Goal: Transaction & Acquisition: Purchase product/service

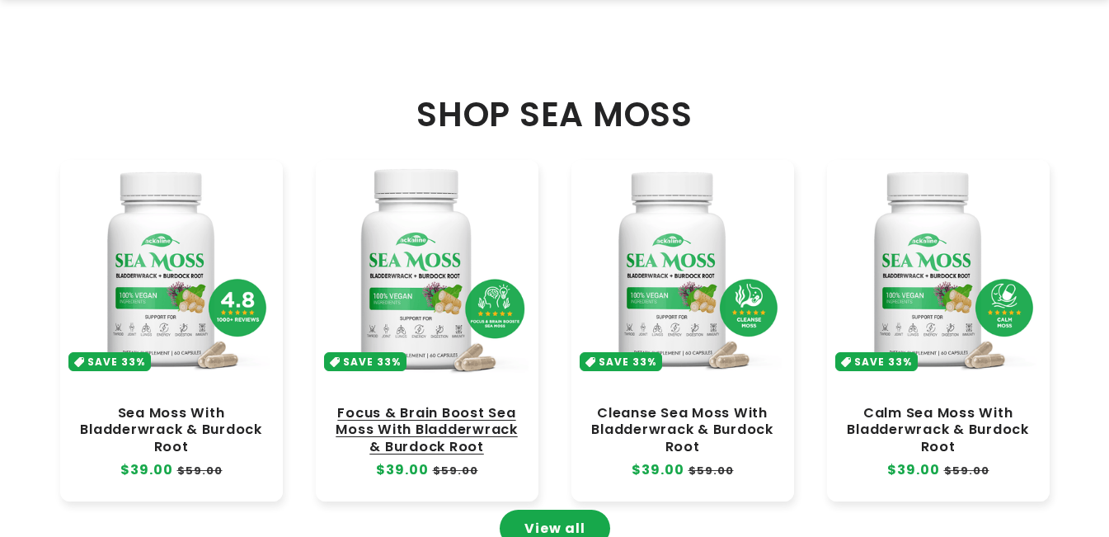
scroll to position [742, 0]
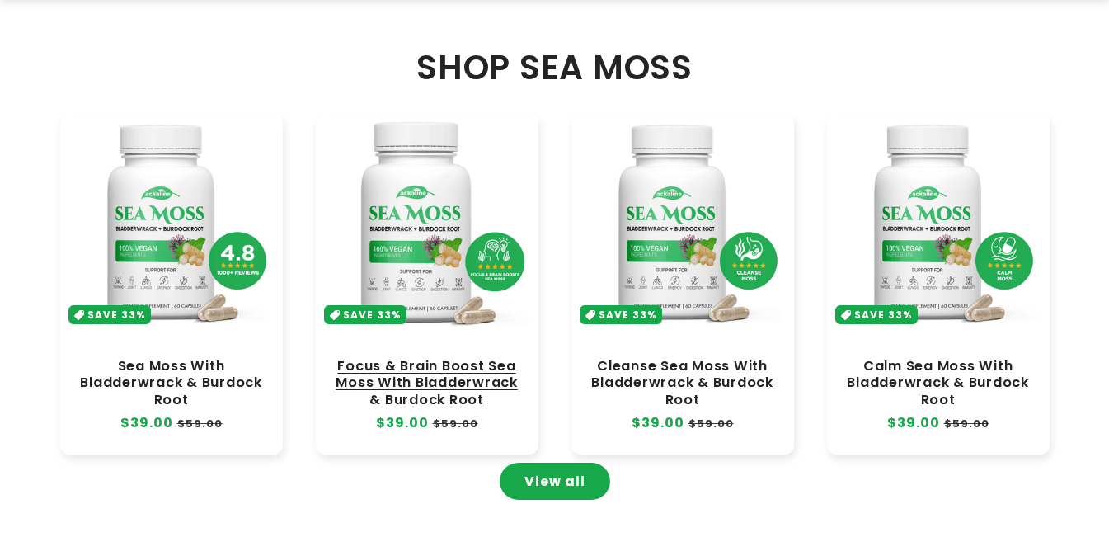
click at [393, 358] on link "Focus & Brain Boost Sea Moss With Bladderwrack & Burdock Root" at bounding box center [427, 382] width 190 height 49
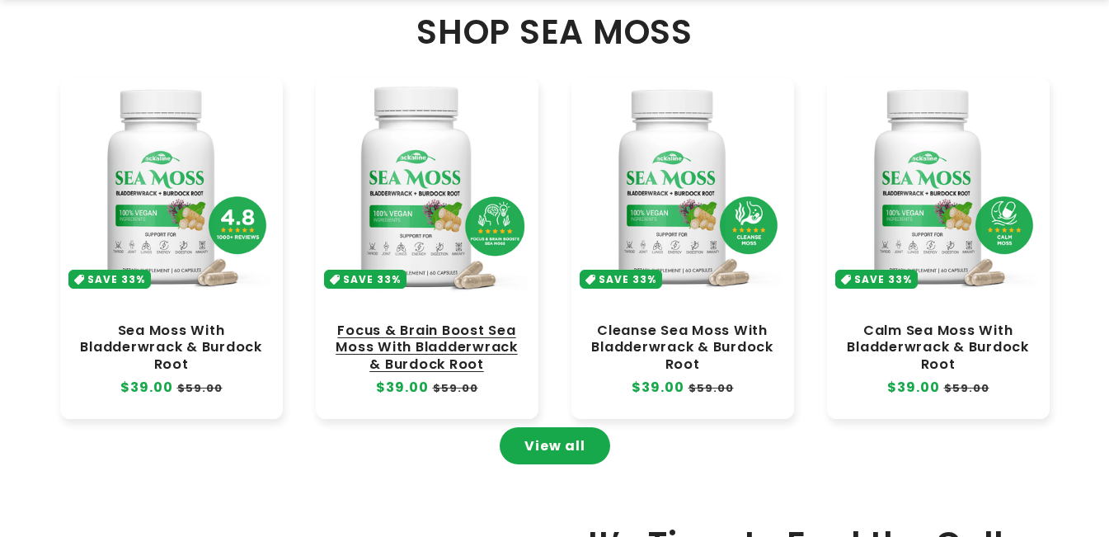
click at [393, 322] on link "Focus & Brain Boost Sea Moss With Bladderwrack & Burdock Root" at bounding box center [427, 346] width 190 height 49
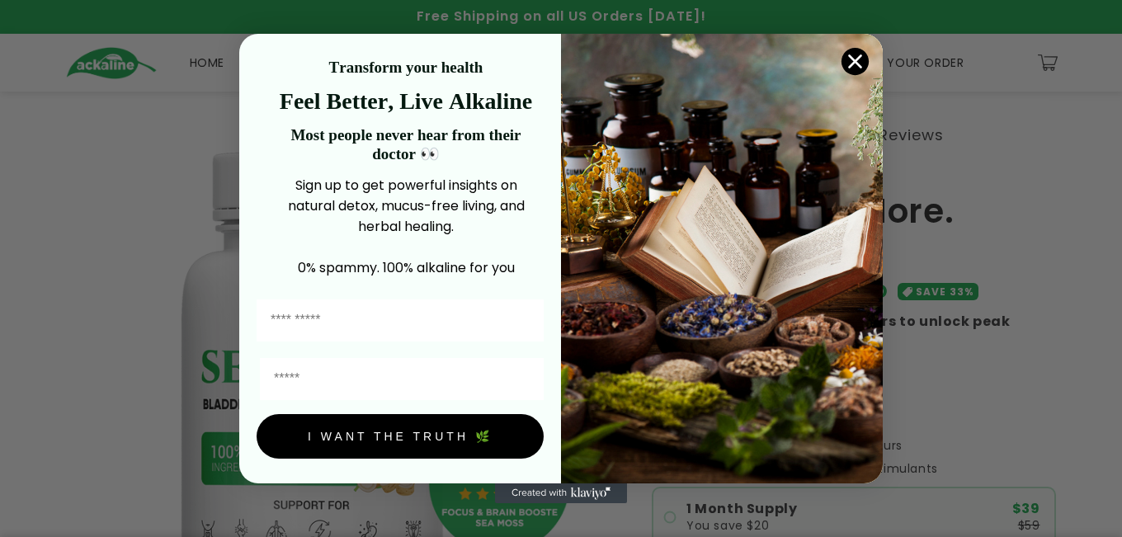
click at [850, 71] on circle "Close dialog" at bounding box center [854, 61] width 27 height 27
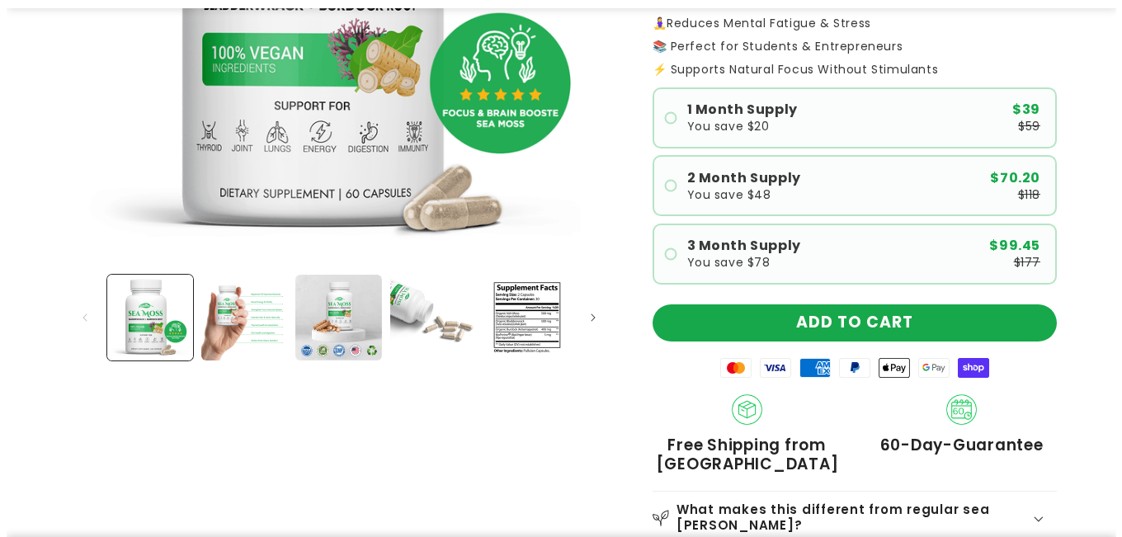
scroll to position [660, 0]
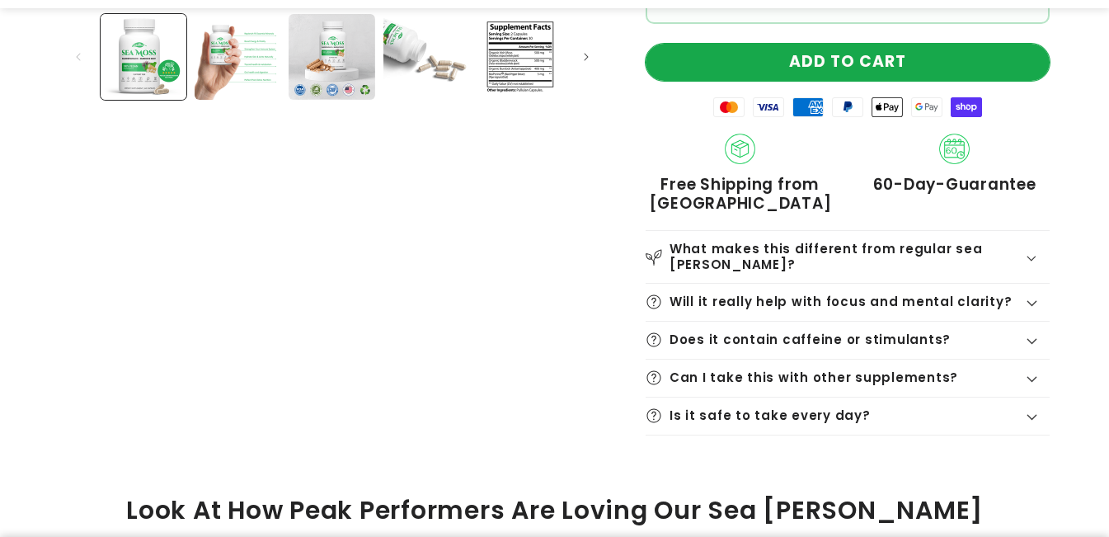
click at [766, 50] on button "ADD TO CART" at bounding box center [848, 62] width 404 height 37
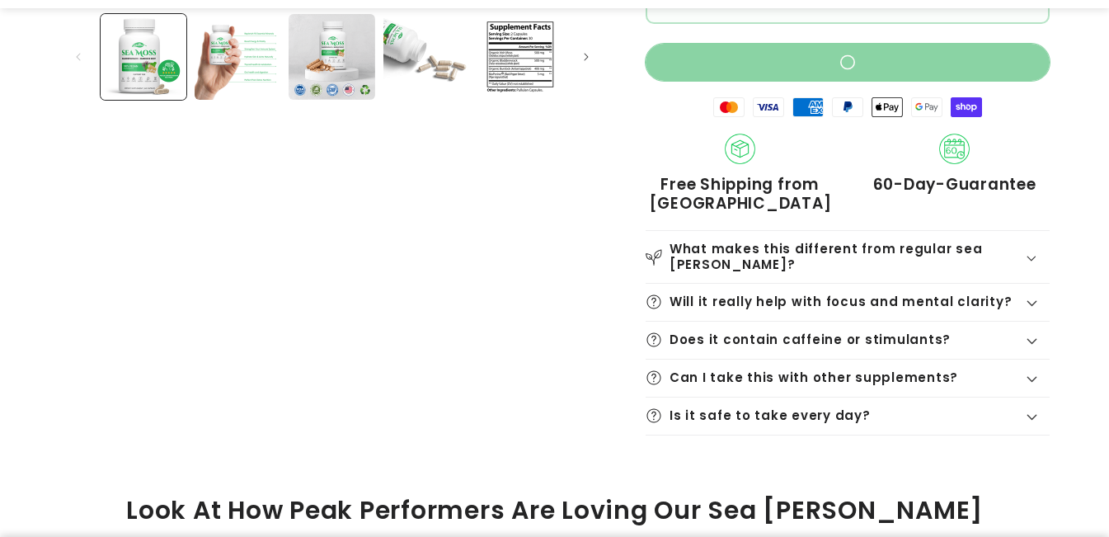
drag, startPoint x: 766, startPoint y: 50, endPoint x: 726, endPoint y: 70, distance: 45.0
click at [766, 50] on button "ADD TO CART" at bounding box center [848, 62] width 404 height 37
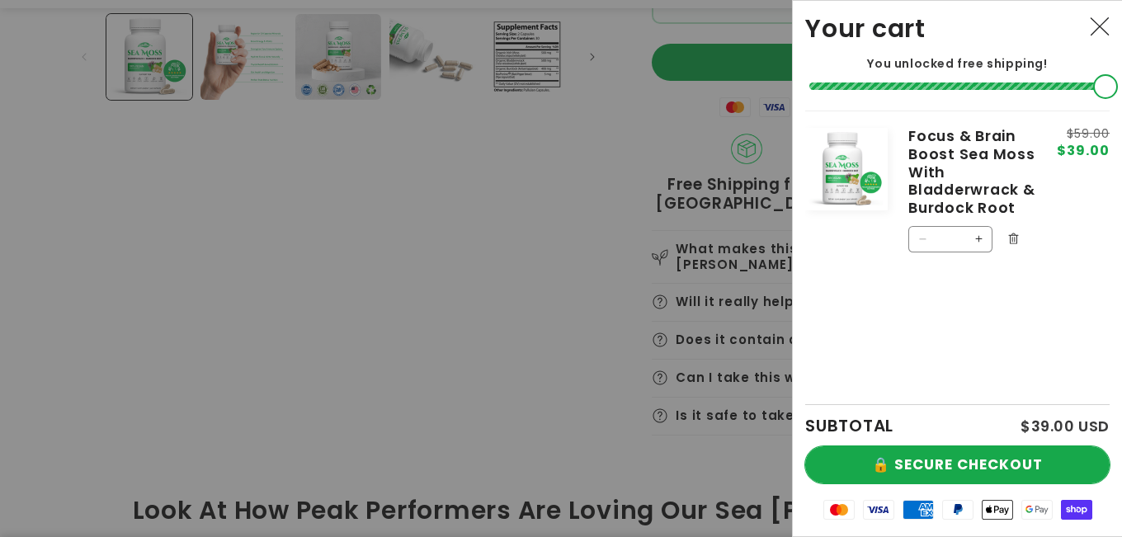
click at [950, 463] on button "🔒 SECURE CHECKOUT" at bounding box center [957, 464] width 304 height 37
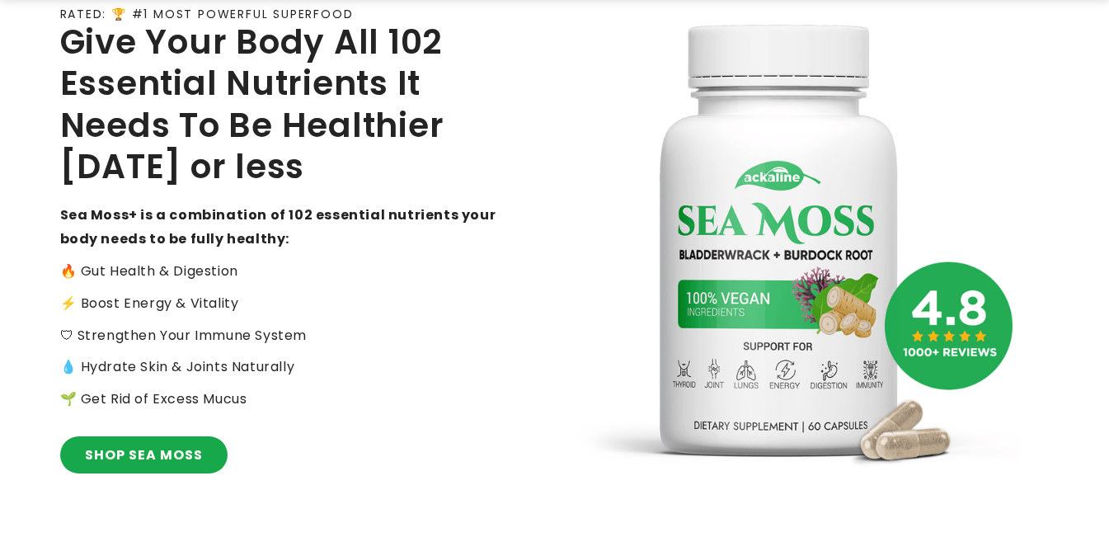
scroll to position [165, 0]
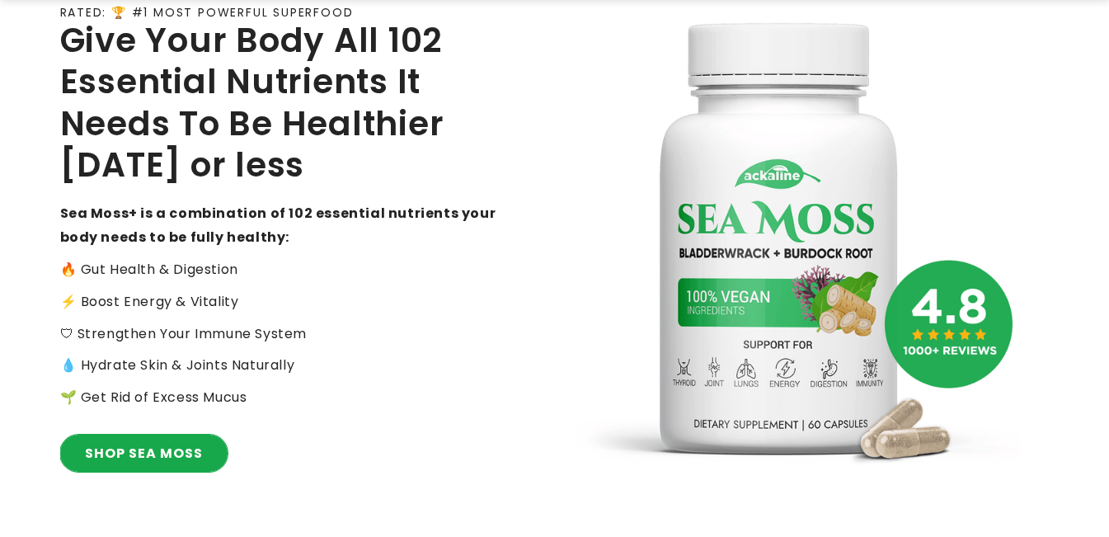
click at [114, 461] on link "SHOP SEA MOSS" at bounding box center [143, 453] width 167 height 37
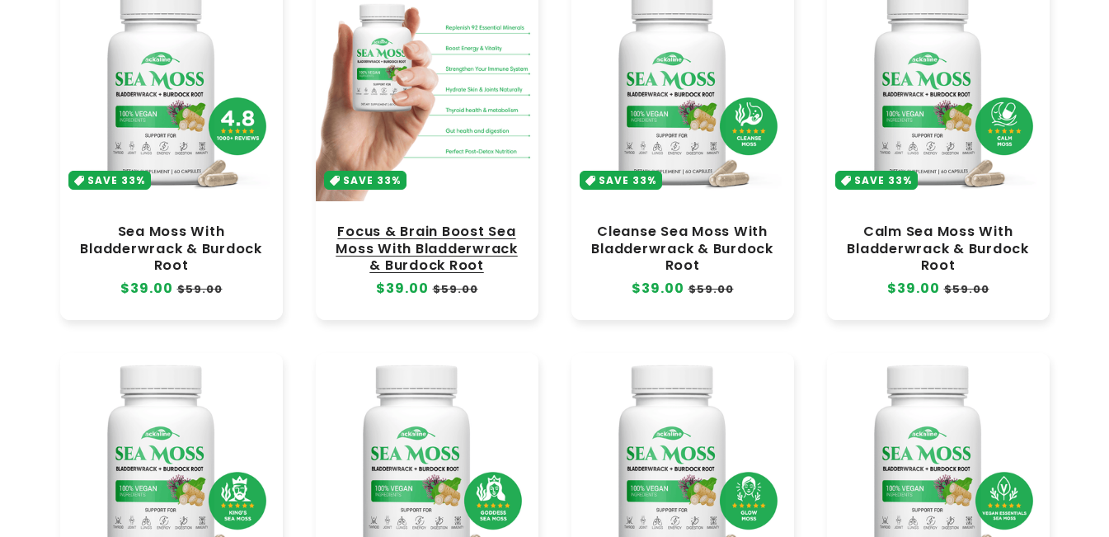
scroll to position [247, 0]
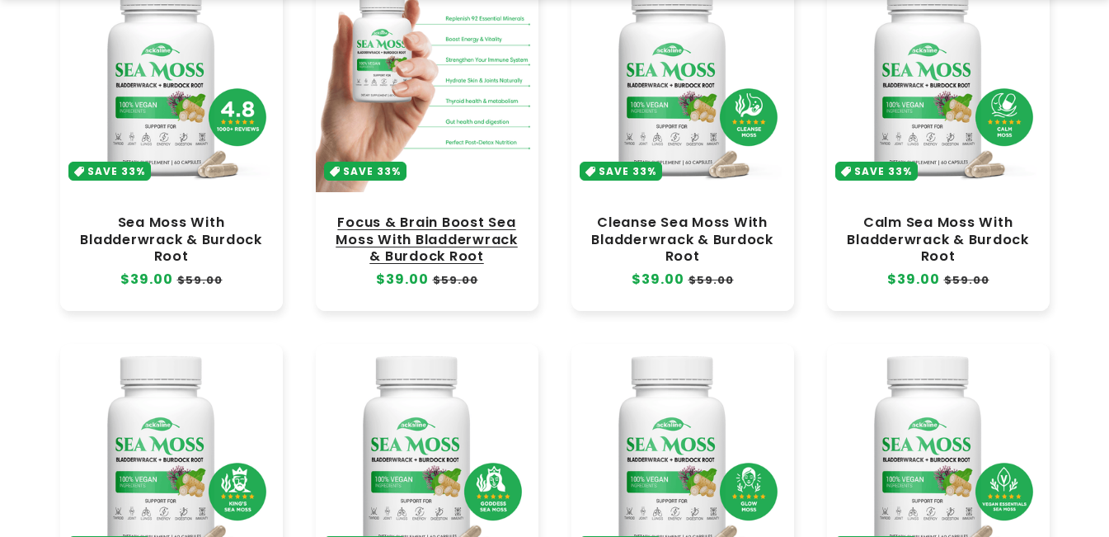
click at [436, 214] on link "Focus & Brain Boost Sea Moss With Bladderwrack & Burdock Root" at bounding box center [427, 238] width 190 height 49
click at [438, 214] on link "Focus & Brain Boost Sea Moss With Bladderwrack & Burdock Root" at bounding box center [427, 238] width 190 height 49
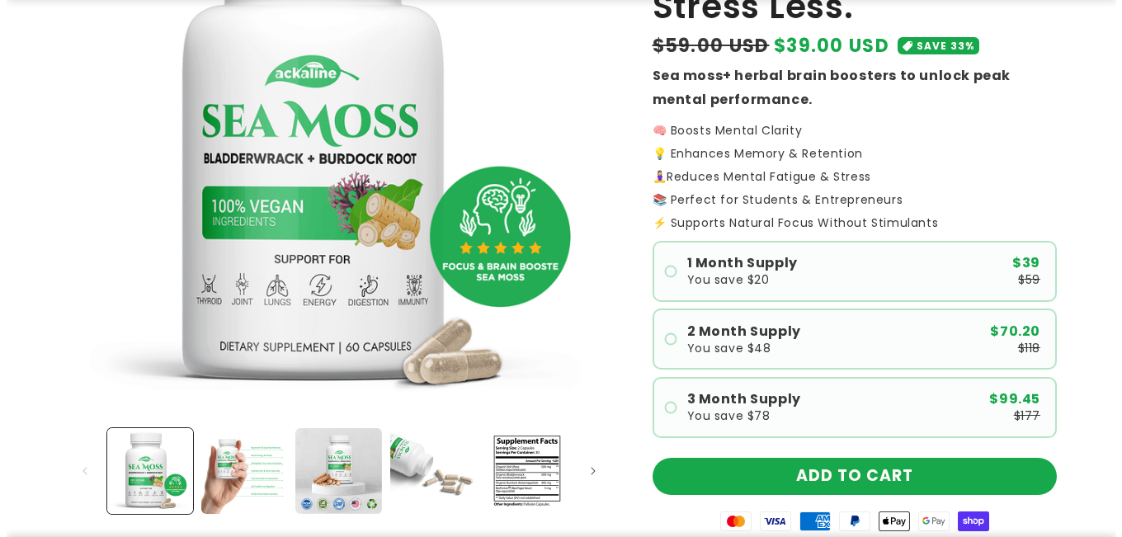
scroll to position [495, 0]
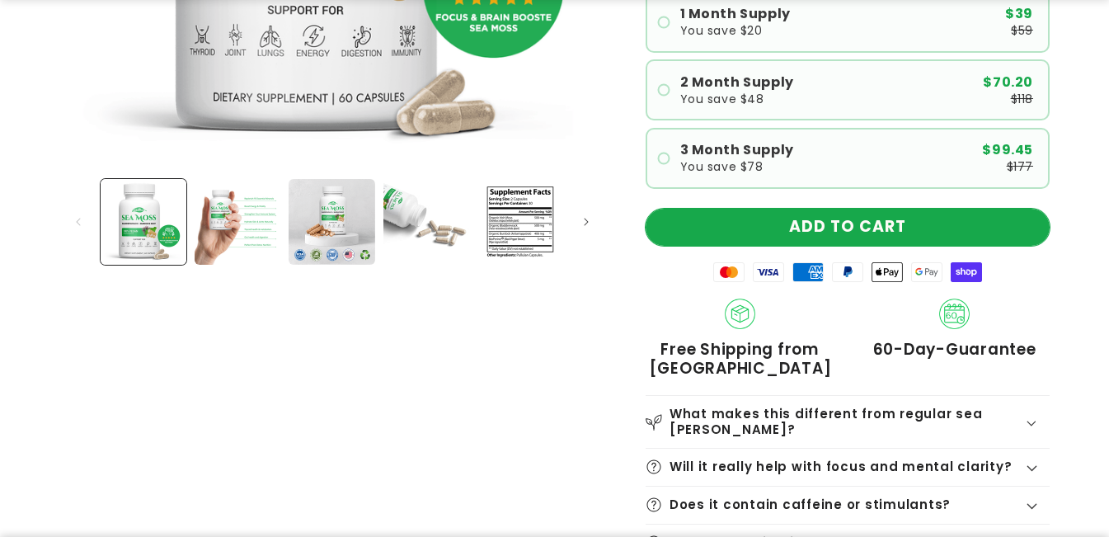
click at [915, 234] on button "ADD TO CART" at bounding box center [848, 227] width 404 height 37
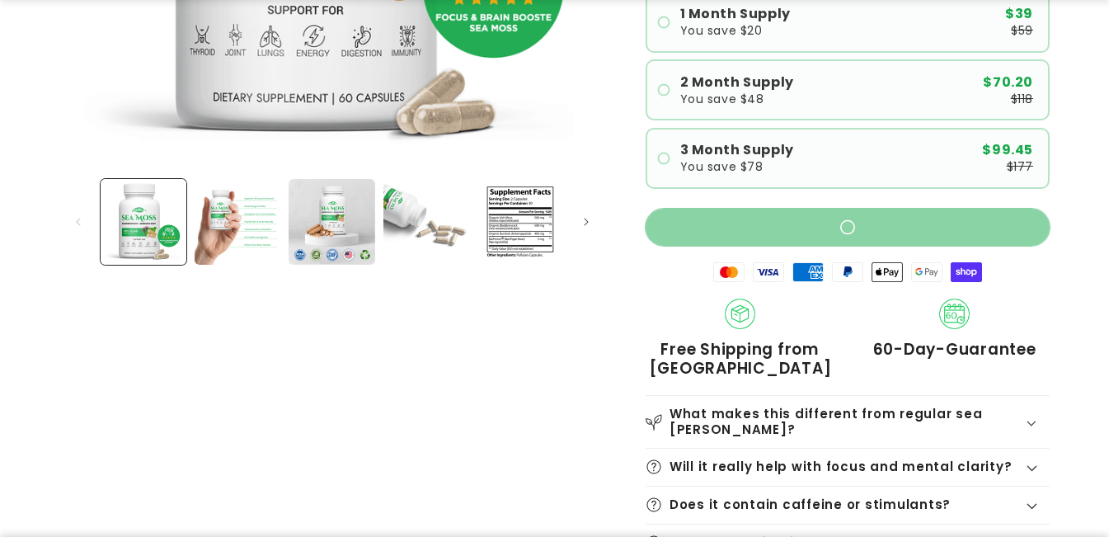
click at [915, 234] on button "ADD TO CART" at bounding box center [848, 227] width 404 height 37
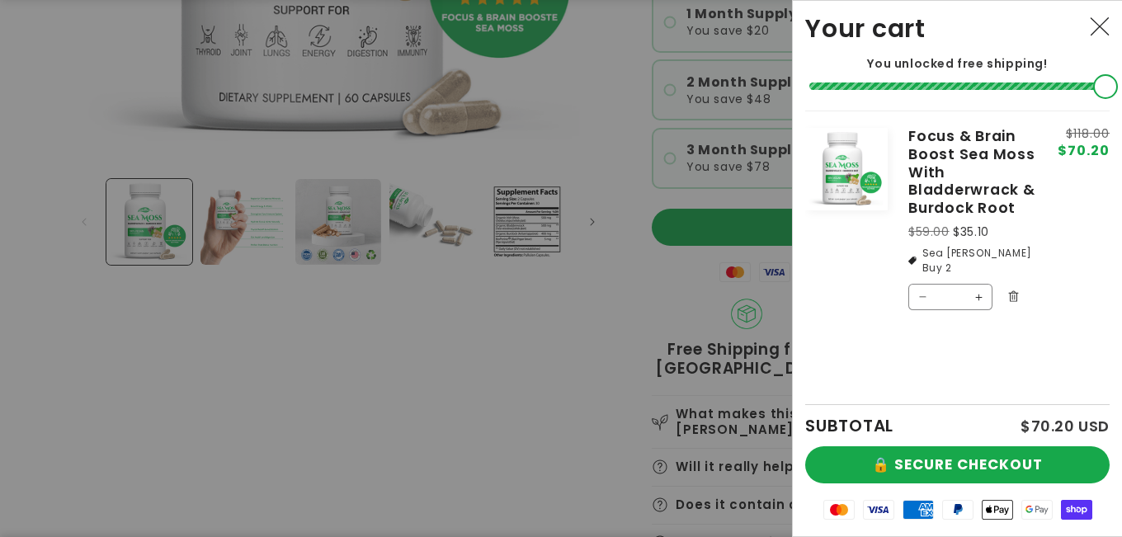
click at [887, 442] on div "SUBTOTAL $70.20 USD" at bounding box center [957, 425] width 304 height 41
click at [889, 465] on button "🔒 SECURE CHECKOUT" at bounding box center [957, 464] width 304 height 37
